Goal: Information Seeking & Learning: Learn about a topic

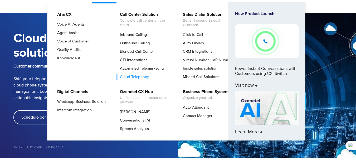
scroll to position [79, 0]
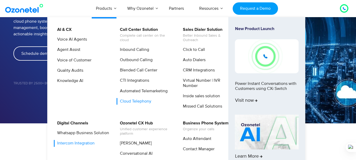
click at [84, 146] on link "Intercom Integration" at bounding box center [75, 143] width 42 height 7
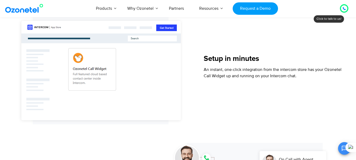
scroll to position [474, 0]
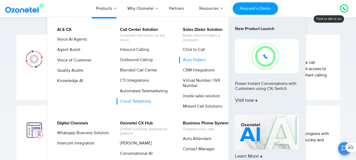
click at [190, 60] on link "Auto Dialers" at bounding box center [192, 60] width 27 height 7
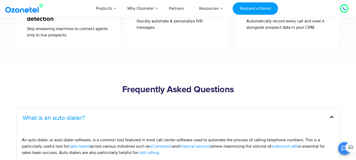
scroll to position [1633, 0]
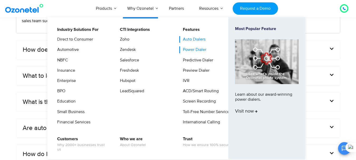
click at [200, 50] on link "Power Dialer" at bounding box center [193, 49] width 28 height 7
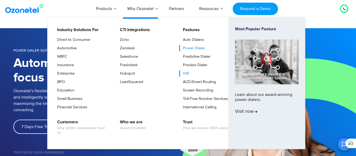
click at [185, 77] on link "IVR" at bounding box center [184, 73] width 10 height 6
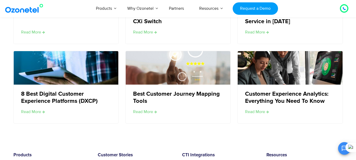
scroll to position [2528, 0]
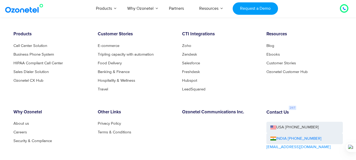
scroll to position [1142, 0]
